Goal: Transaction & Acquisition: Subscribe to service/newsletter

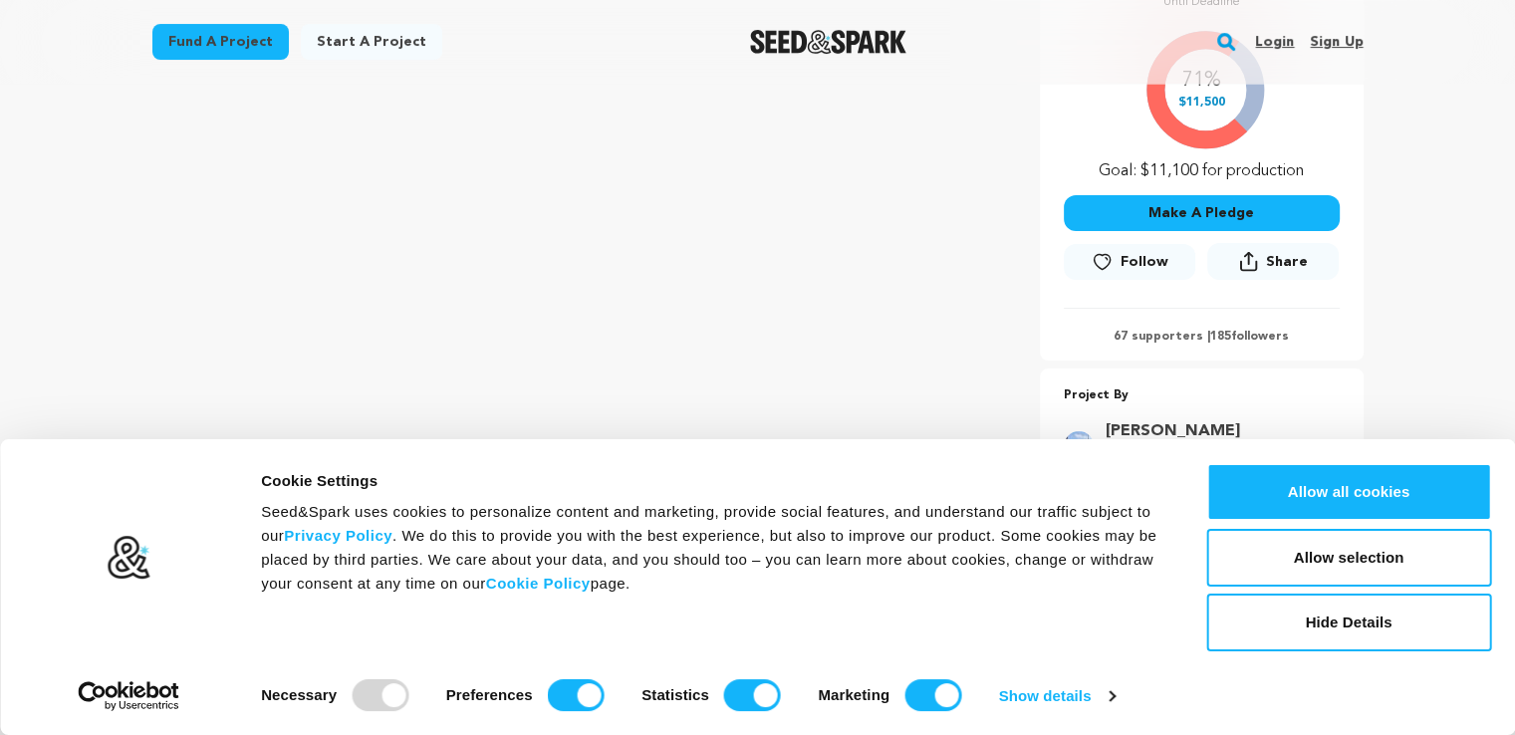
scroll to position [464, 0]
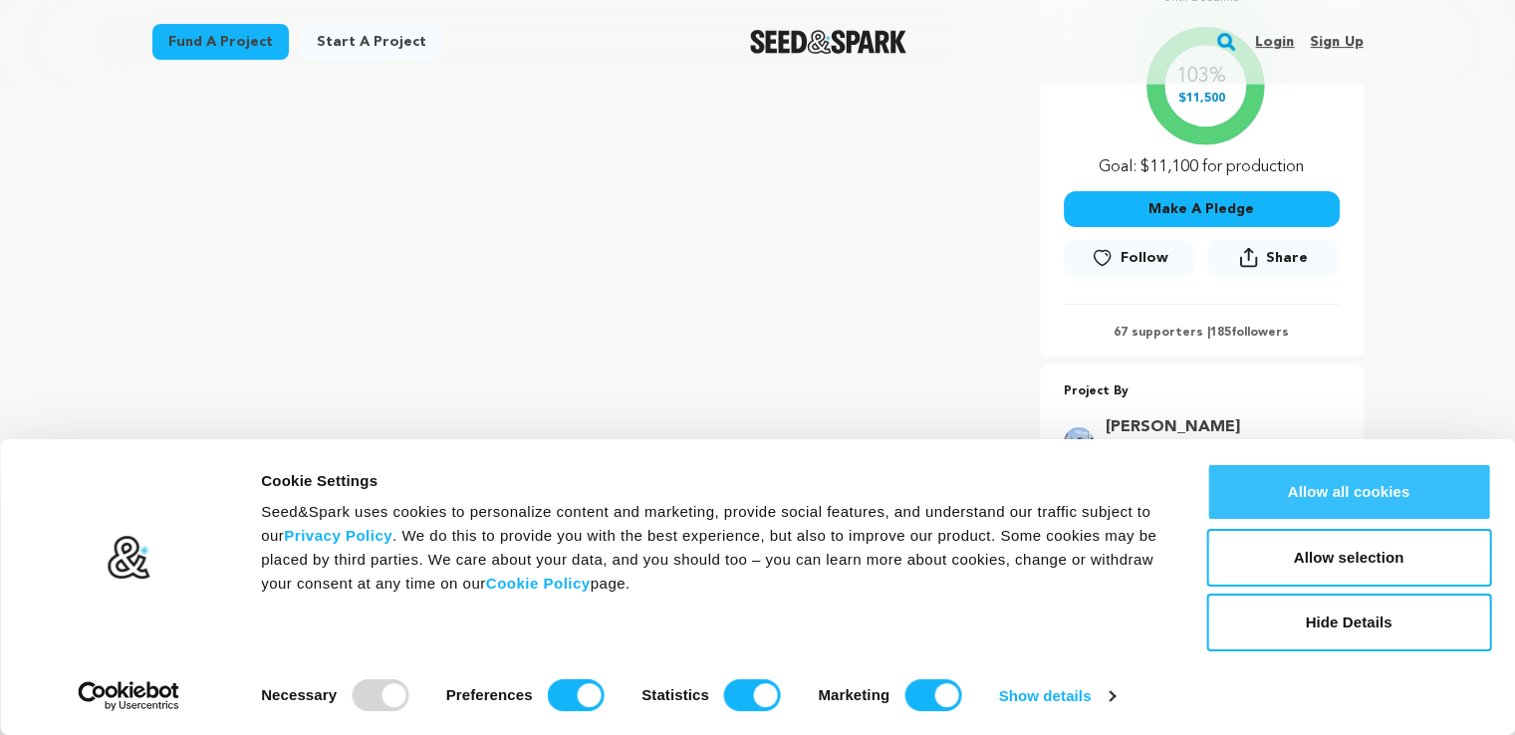
click at [1370, 495] on button "Allow all cookies" at bounding box center [1348, 492] width 285 height 58
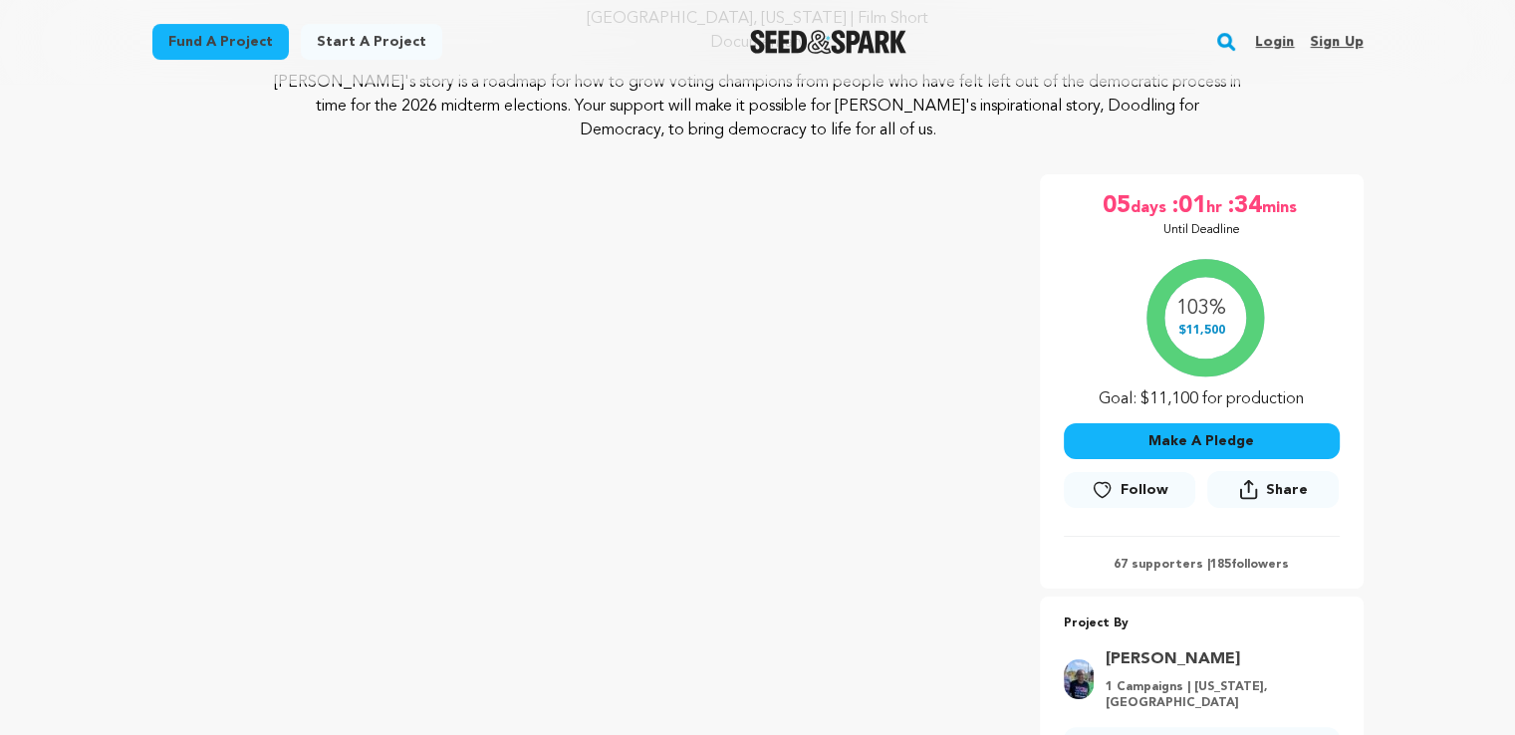
scroll to position [267, 0]
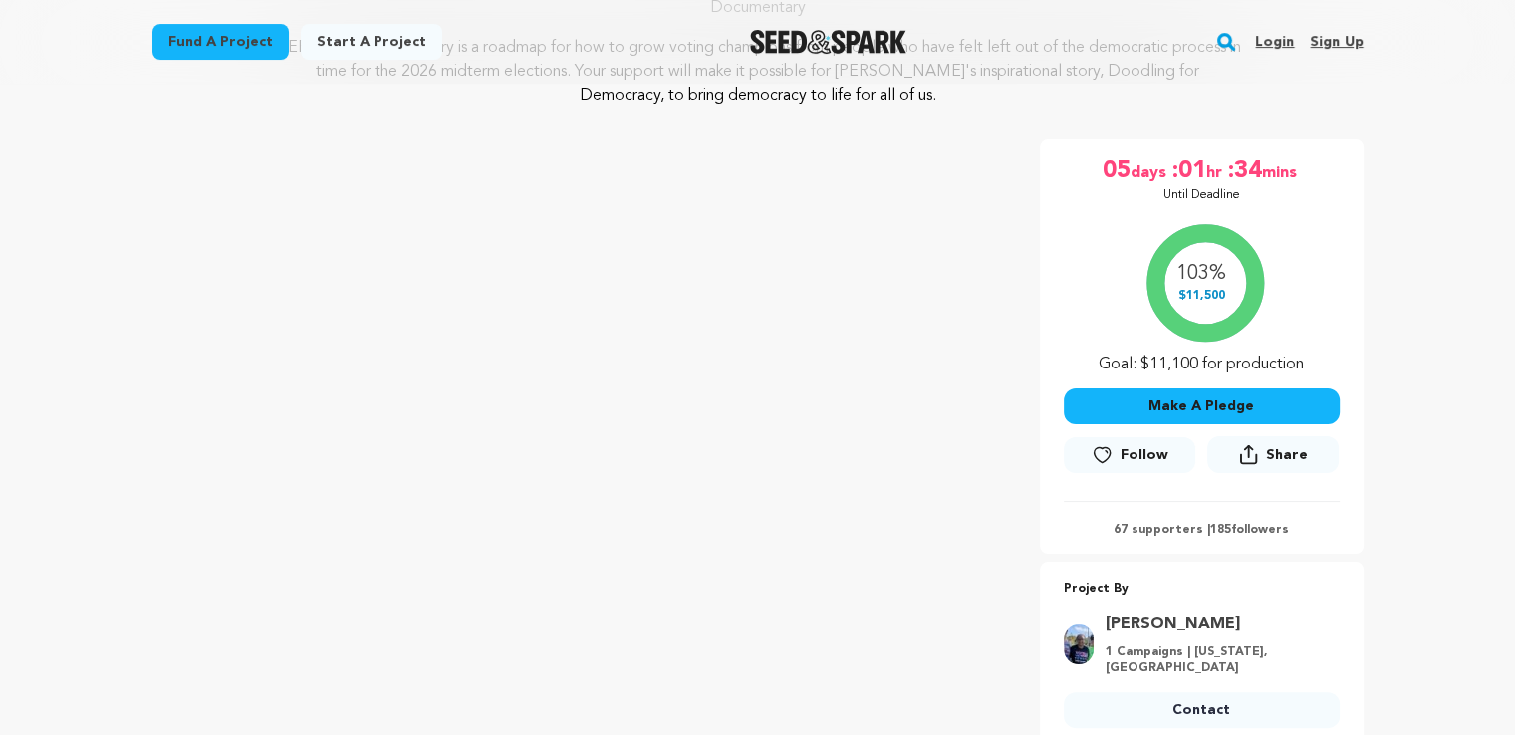
click at [1102, 450] on icon at bounding box center [1102, 455] width 21 height 20
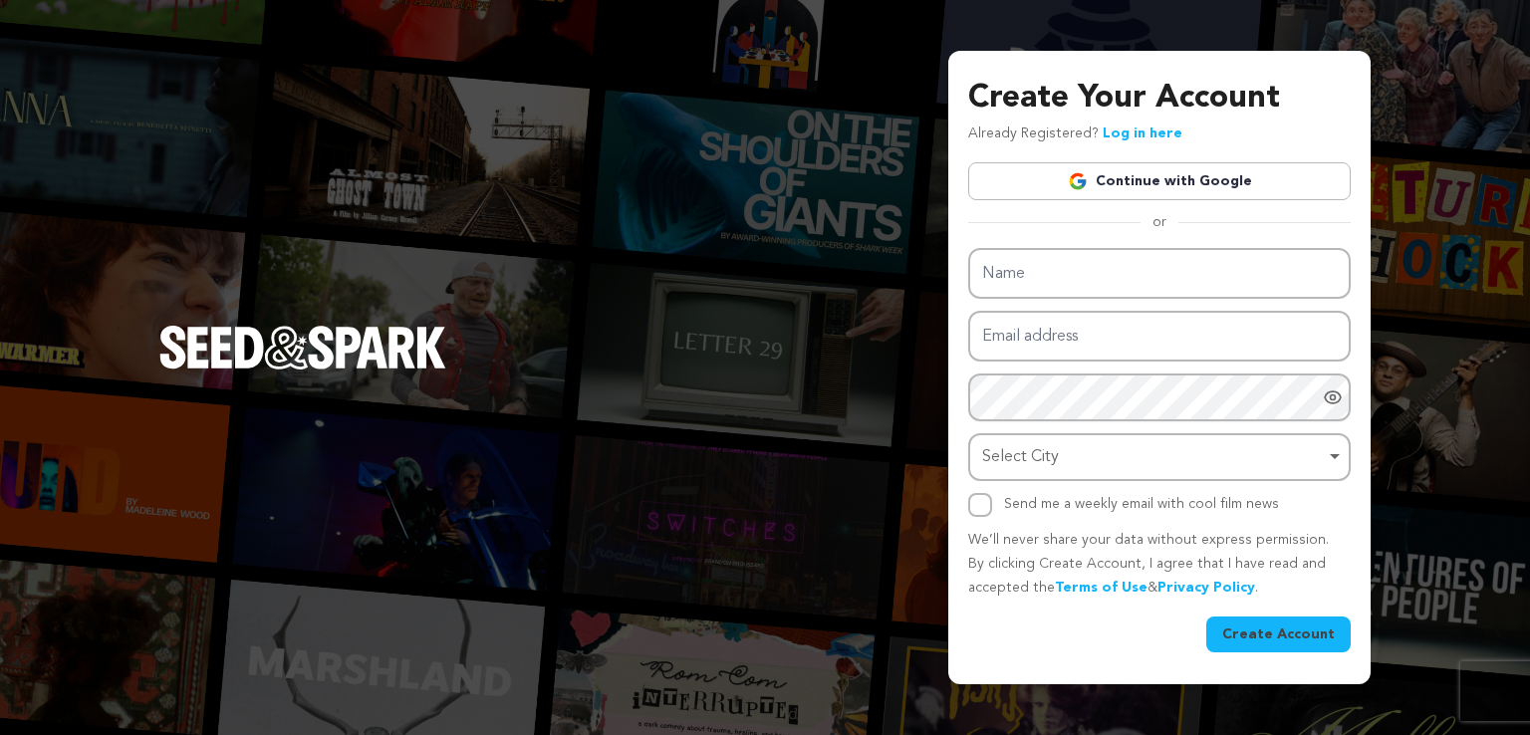
click at [1146, 176] on link "Continue with Google" at bounding box center [1159, 181] width 383 height 38
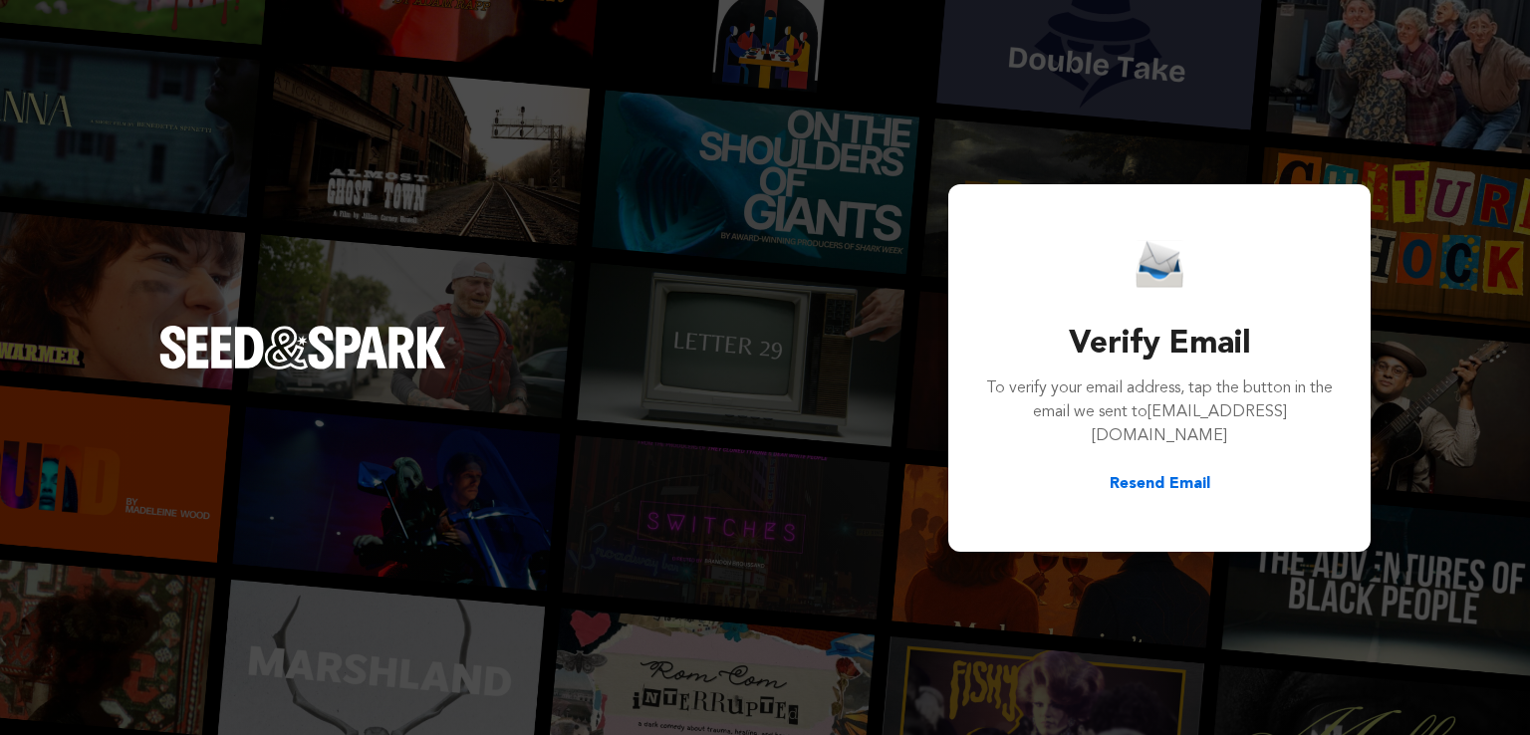
click at [1144, 472] on button "Resend Email" at bounding box center [1160, 484] width 101 height 24
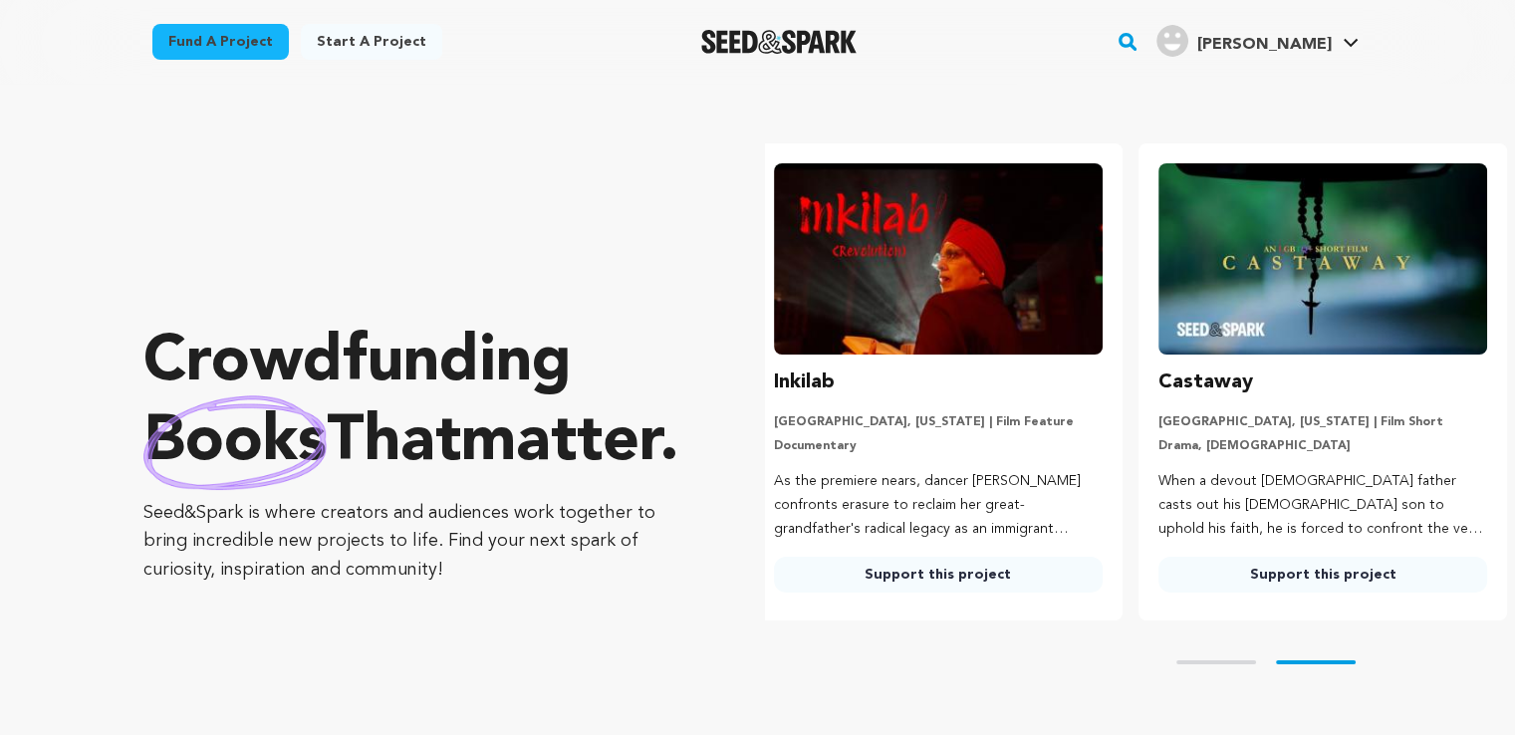
scroll to position [0, 400]
